Goal: Task Accomplishment & Management: Manage account settings

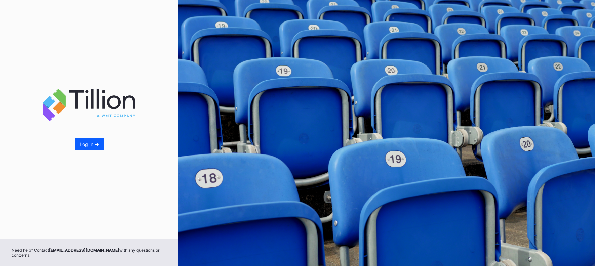
click at [88, 151] on div "Log In ->" at bounding box center [89, 120] width 179 height 240
click at [92, 145] on div "Log In ->" at bounding box center [90, 145] width 20 height 6
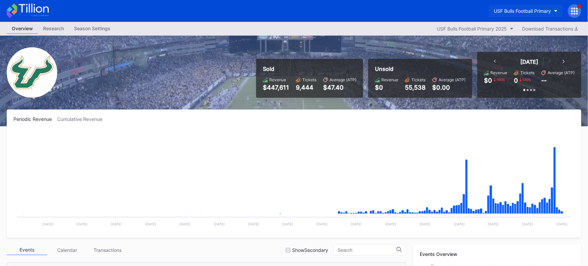
click at [542, 13] on div "USF Bulls Football Primary" at bounding box center [522, 11] width 57 height 6
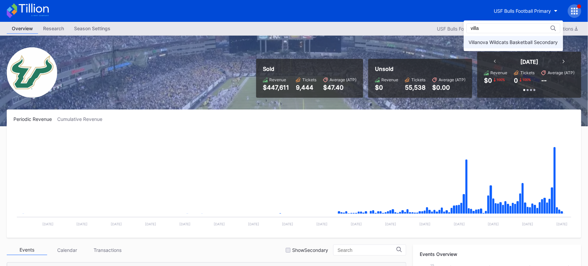
type input "villa"
click at [531, 42] on div "Villanova Wildcats Basketball Secondary" at bounding box center [513, 42] width 89 height 6
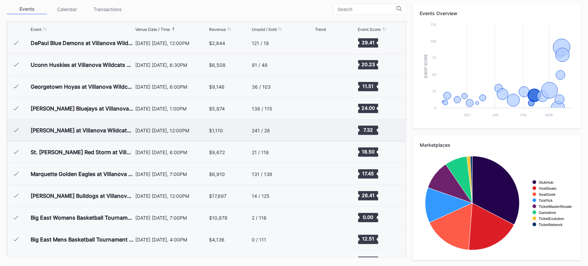
scroll to position [188, 0]
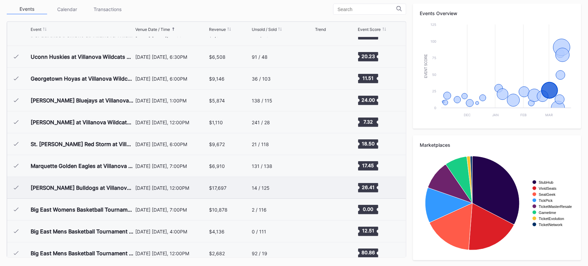
click at [119, 191] on div "[PERSON_NAME] Bulldogs at Villanova Wildcats Mens Basketball" at bounding box center [82, 188] width 103 height 22
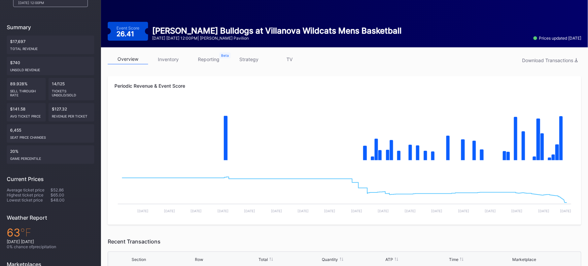
scroll to position [61, 0]
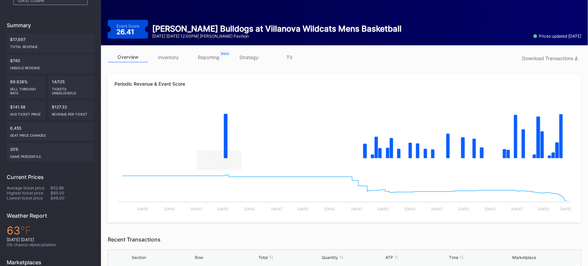
click at [174, 62] on link "inventory" at bounding box center [168, 57] width 40 height 10
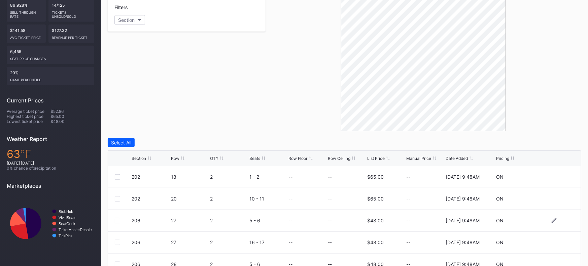
scroll to position [97, 0]
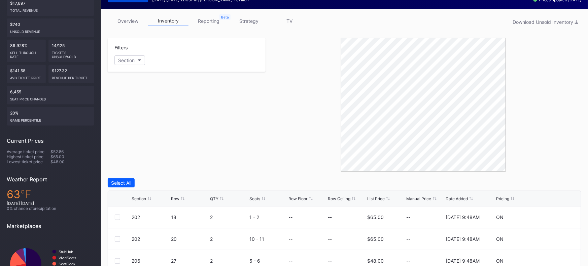
click at [214, 24] on link "reporting" at bounding box center [208, 21] width 40 height 10
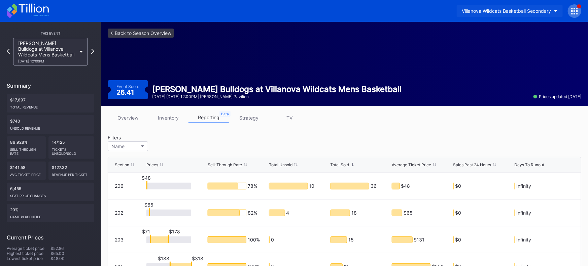
click at [547, 6] on button "Villanova Wildcats Basketball Secondary" at bounding box center [510, 11] width 106 height 12
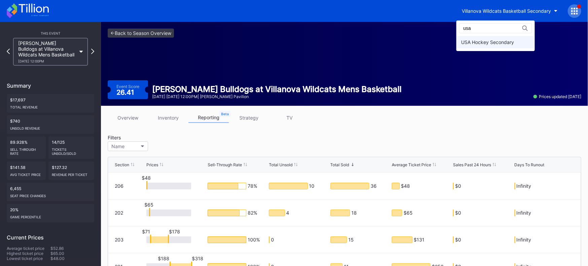
type input "usa"
click at [464, 42] on div "USA Hockey Secondary" at bounding box center [487, 42] width 53 height 6
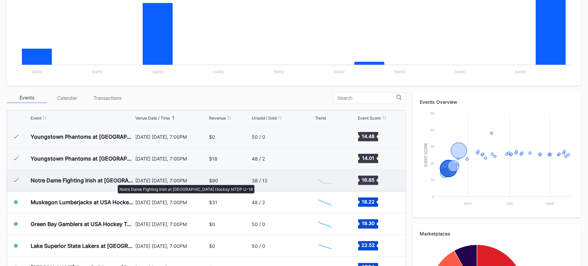
click at [114, 182] on div "Notre Dame Fighting Irish at [GEOGRAPHIC_DATA] Hockey NTDP U-18" at bounding box center [82, 180] width 103 height 7
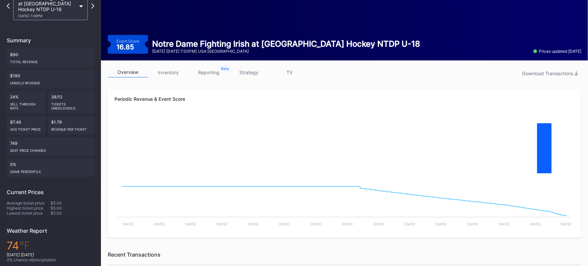
scroll to position [35, 0]
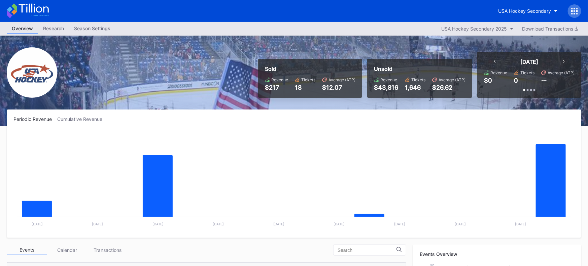
click at [89, 30] on div "Season Settings" at bounding box center [92, 29] width 46 height 10
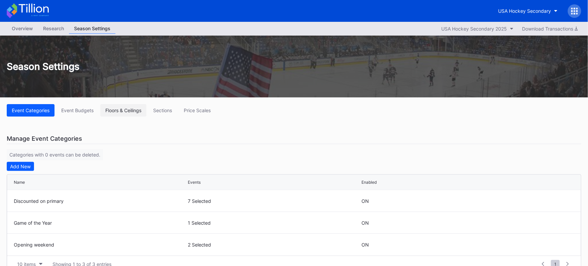
click at [127, 110] on div "Floors & Ceilings" at bounding box center [123, 111] width 36 height 6
